Goal: Check status: Check status

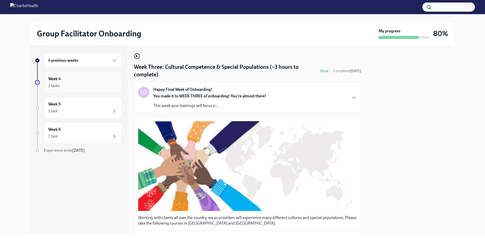
click at [83, 85] on div "2 tasks" at bounding box center [82, 86] width 69 height 6
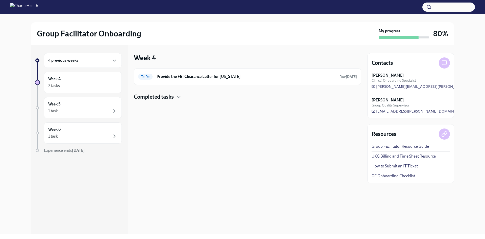
click at [151, 100] on h4 "Completed tasks" at bounding box center [154, 97] width 40 height 8
click at [161, 100] on h4 "Completed tasks" at bounding box center [154, 97] width 40 height 8
click at [97, 109] on div "1 task" at bounding box center [82, 111] width 69 height 6
click at [96, 85] on div "2 tasks" at bounding box center [82, 86] width 69 height 6
